Goal: Task Accomplishment & Management: Manage account settings

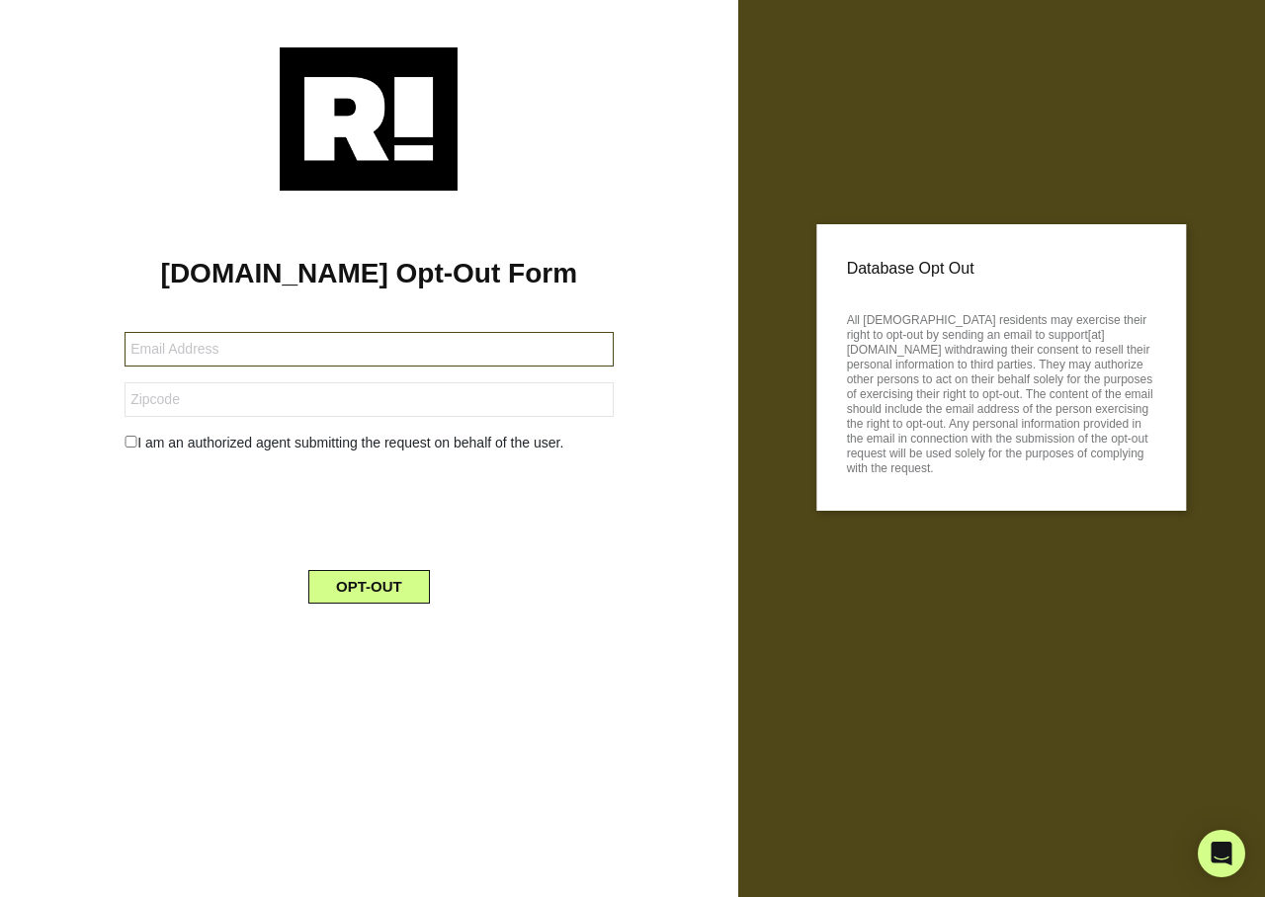
type input "[EMAIL_ADDRESS][DOMAIN_NAME]"
type input "34275"
type input "[EMAIL_ADDRESS][DOMAIN_NAME]"
type input "03071"
